Goal: Task Accomplishment & Management: Use online tool/utility

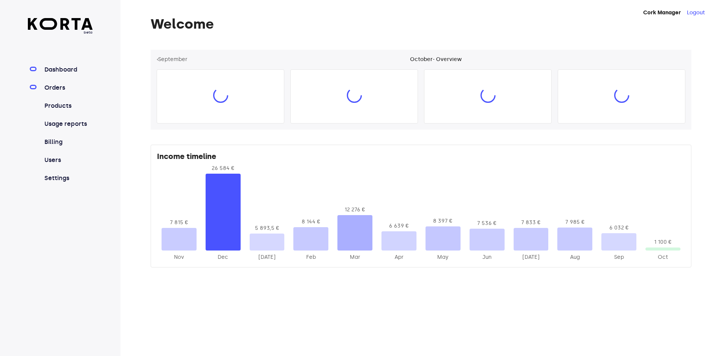
click at [55, 91] on link "Orders" at bounding box center [68, 87] width 50 height 9
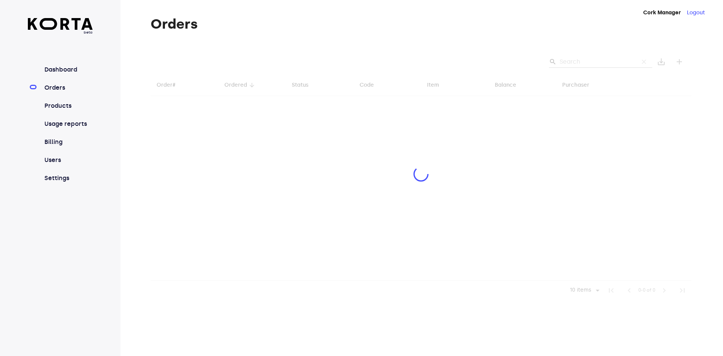
click at [600, 58] on div at bounding box center [421, 175] width 541 height 250
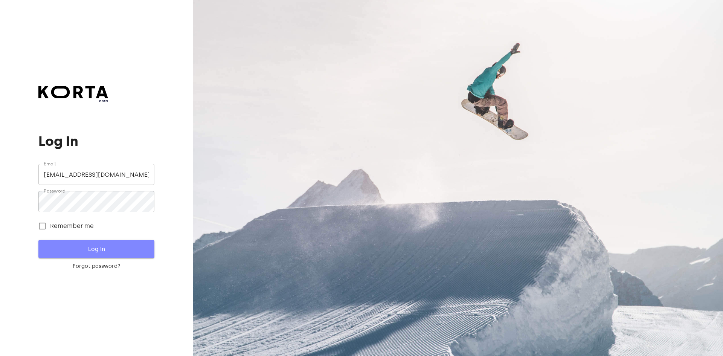
click at [93, 241] on button "Log In" at bounding box center [96, 249] width 116 height 18
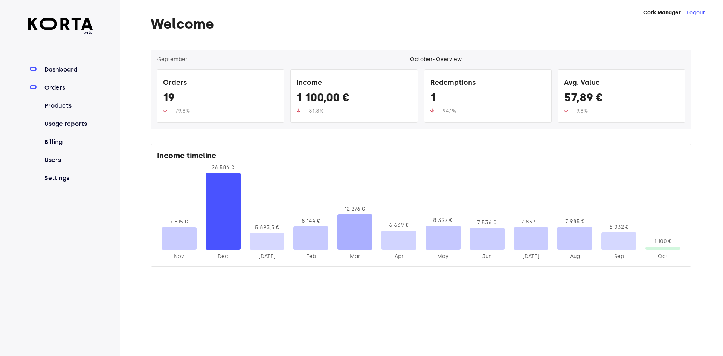
click at [50, 88] on link "Orders" at bounding box center [68, 87] width 50 height 9
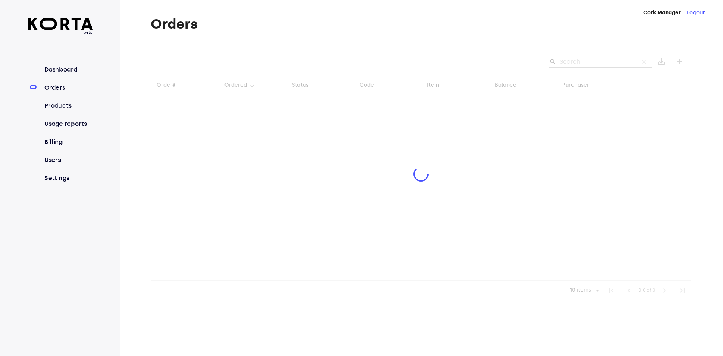
click at [609, 59] on div at bounding box center [421, 175] width 541 height 250
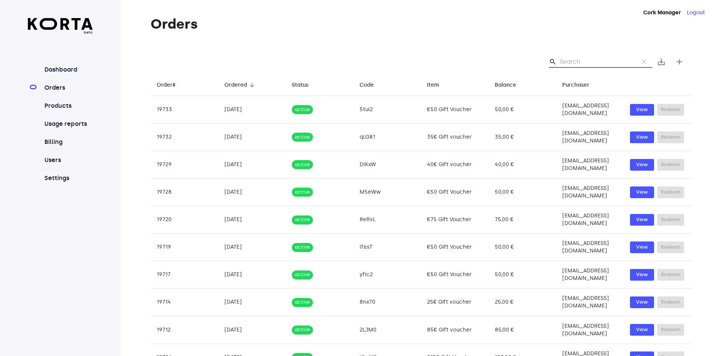
click at [592, 56] on input "Search" at bounding box center [595, 62] width 73 height 12
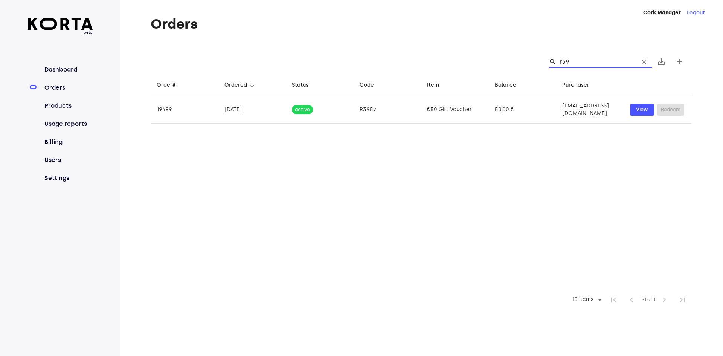
type input "r395"
click at [603, 61] on input "r395" at bounding box center [595, 62] width 73 height 12
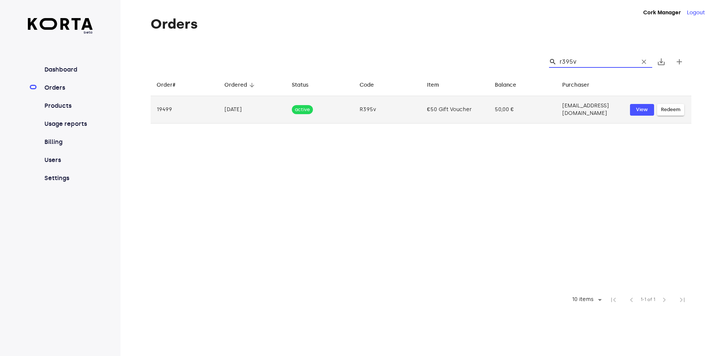
type input "r395v"
click at [673, 110] on span "Redeem" at bounding box center [671, 109] width 20 height 9
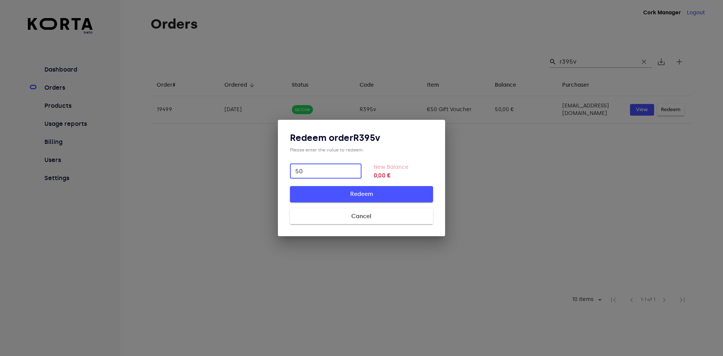
type input "50"
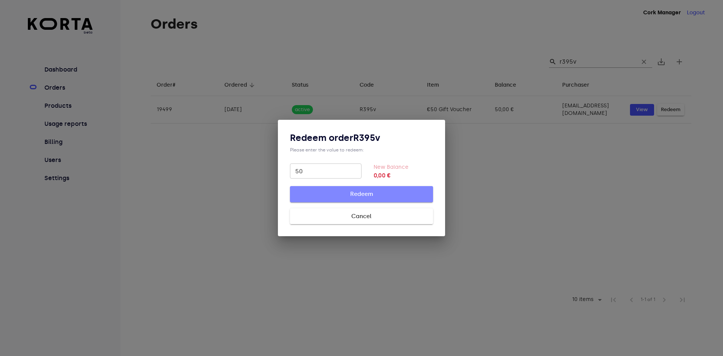
click at [315, 189] on span "Redeem" at bounding box center [361, 194] width 119 height 10
